Goal: Book appointment/travel/reservation

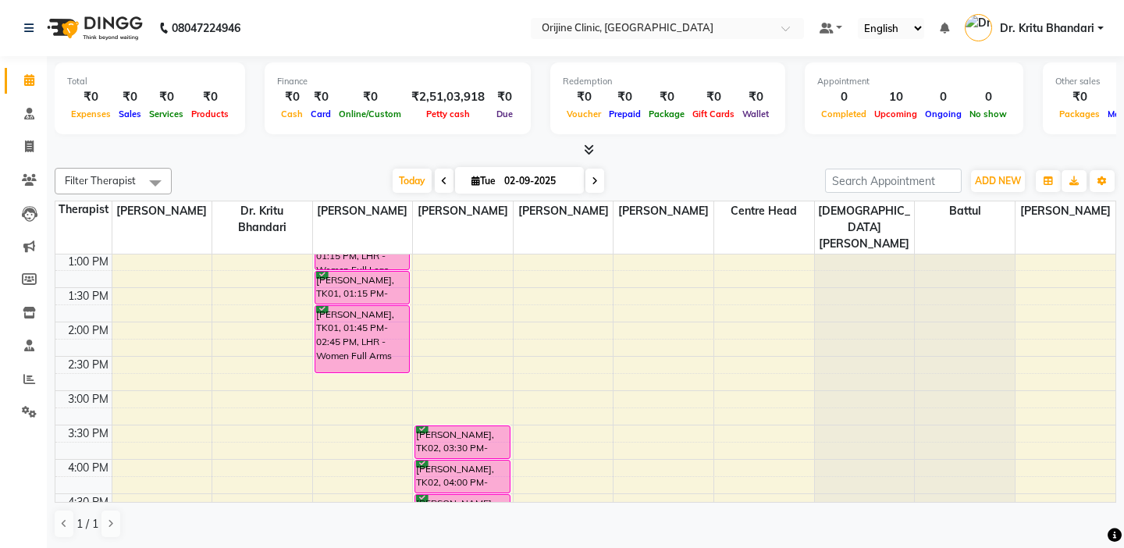
scroll to position [437, 0]
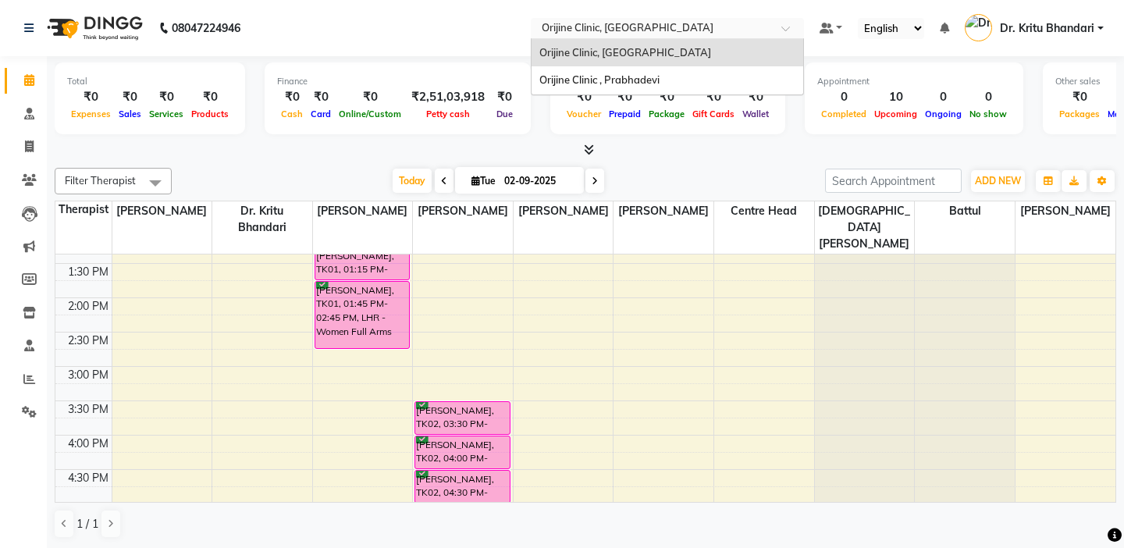
click at [617, 27] on input "text" at bounding box center [652, 30] width 226 height 16
click at [607, 80] on span "Orijine Clinic , Prabhadevi" at bounding box center [599, 79] width 120 height 12
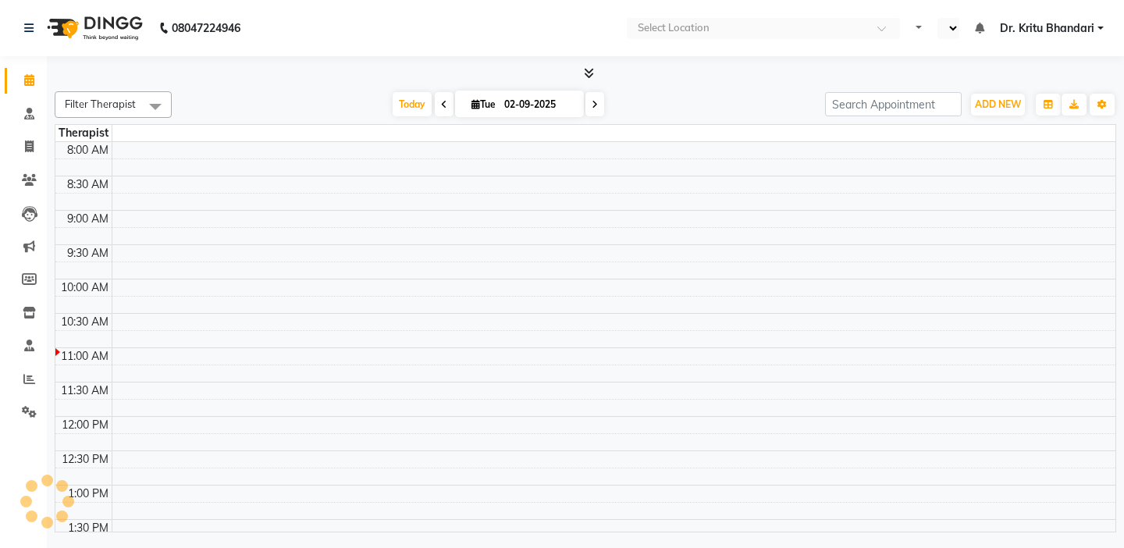
select select "en"
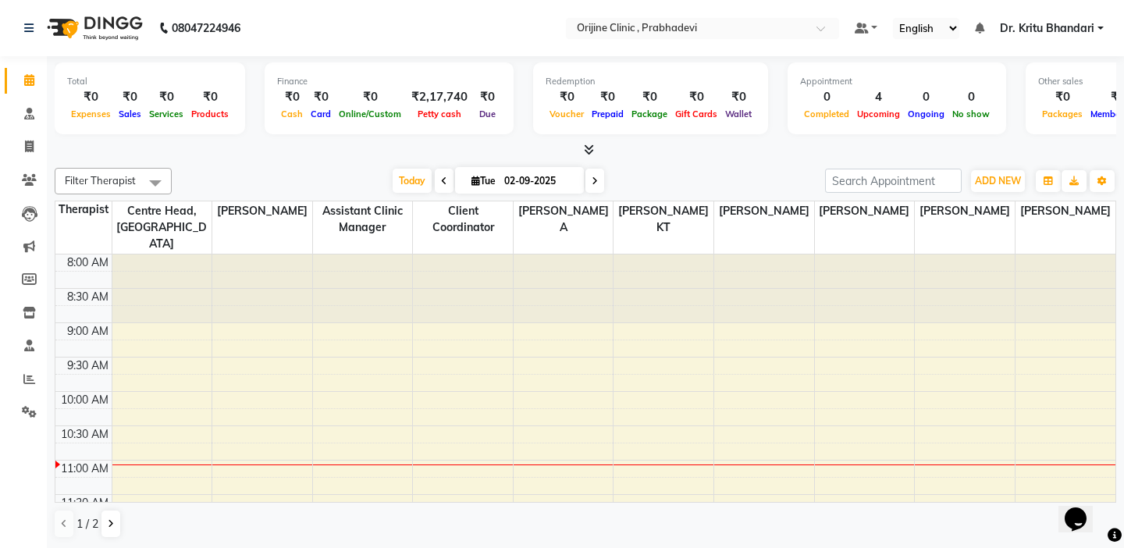
click at [80, 271] on td at bounding box center [83, 279] width 56 height 17
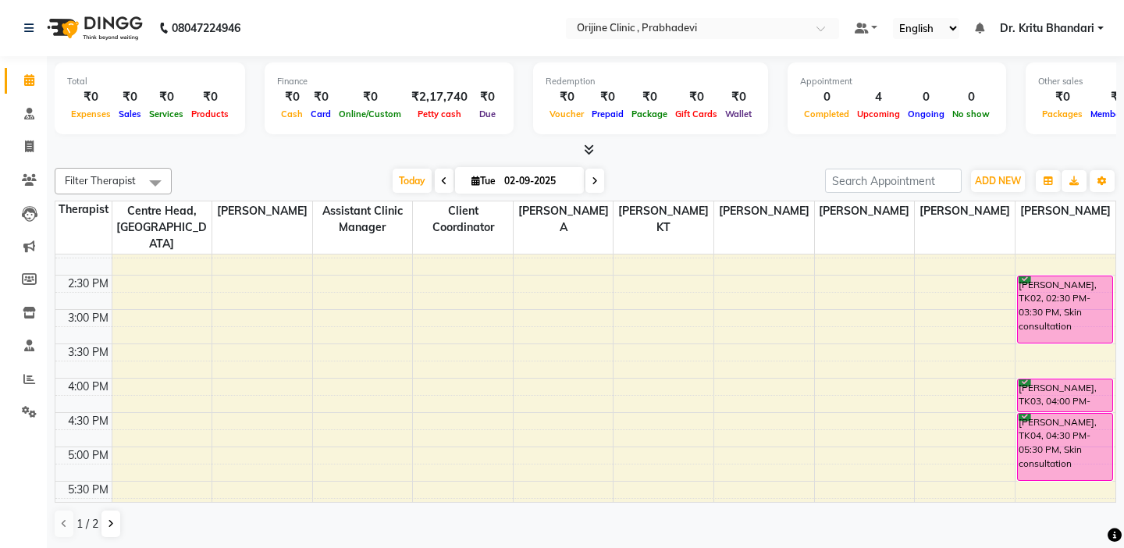
scroll to position [468, 0]
